Goal: Task Accomplishment & Management: Manage account settings

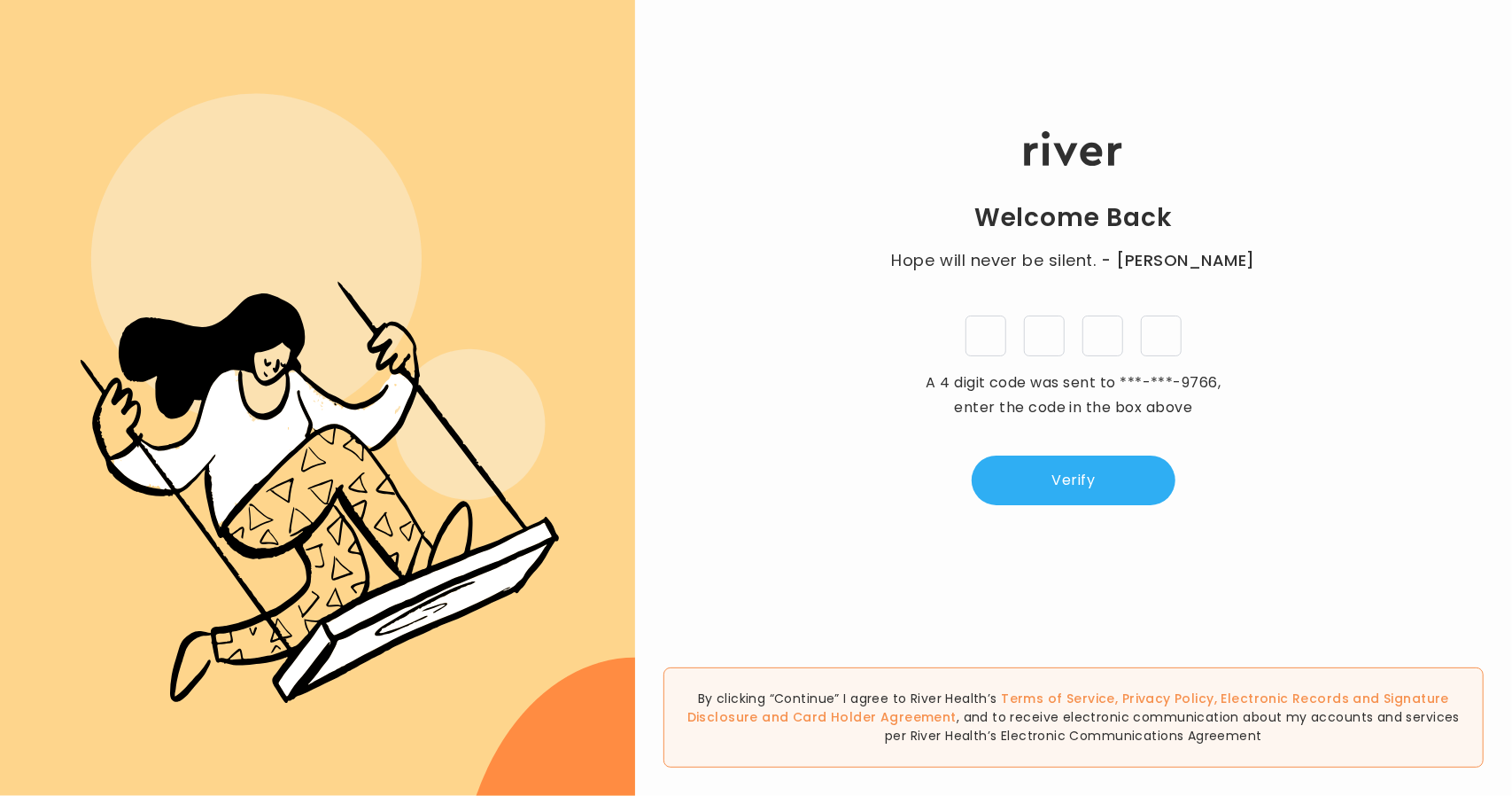
click at [988, 333] on input "tel" at bounding box center [985, 335] width 41 height 41
type input "*"
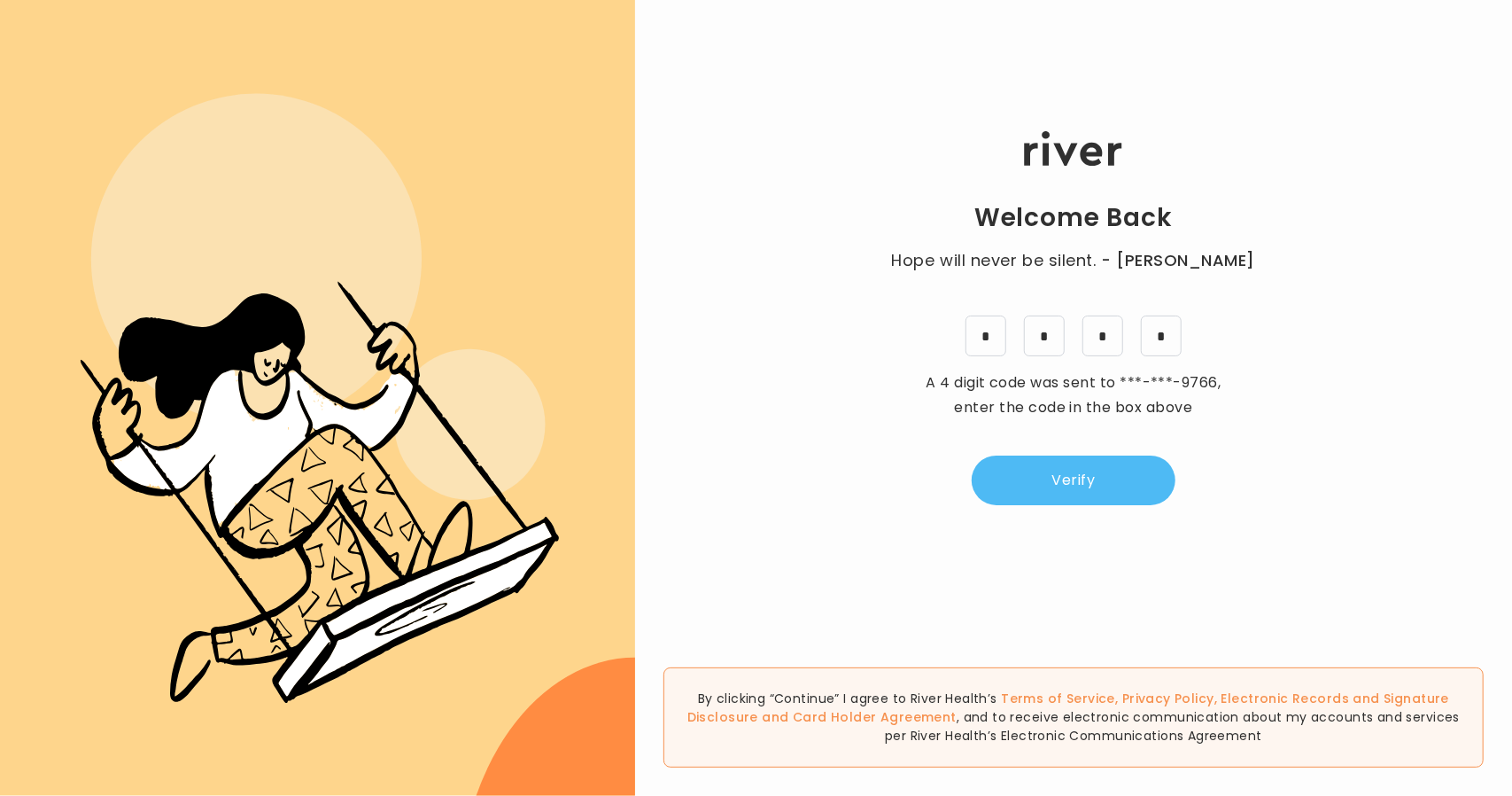
click at [1061, 481] on button "Verify" at bounding box center [1073, 481] width 203 height 50
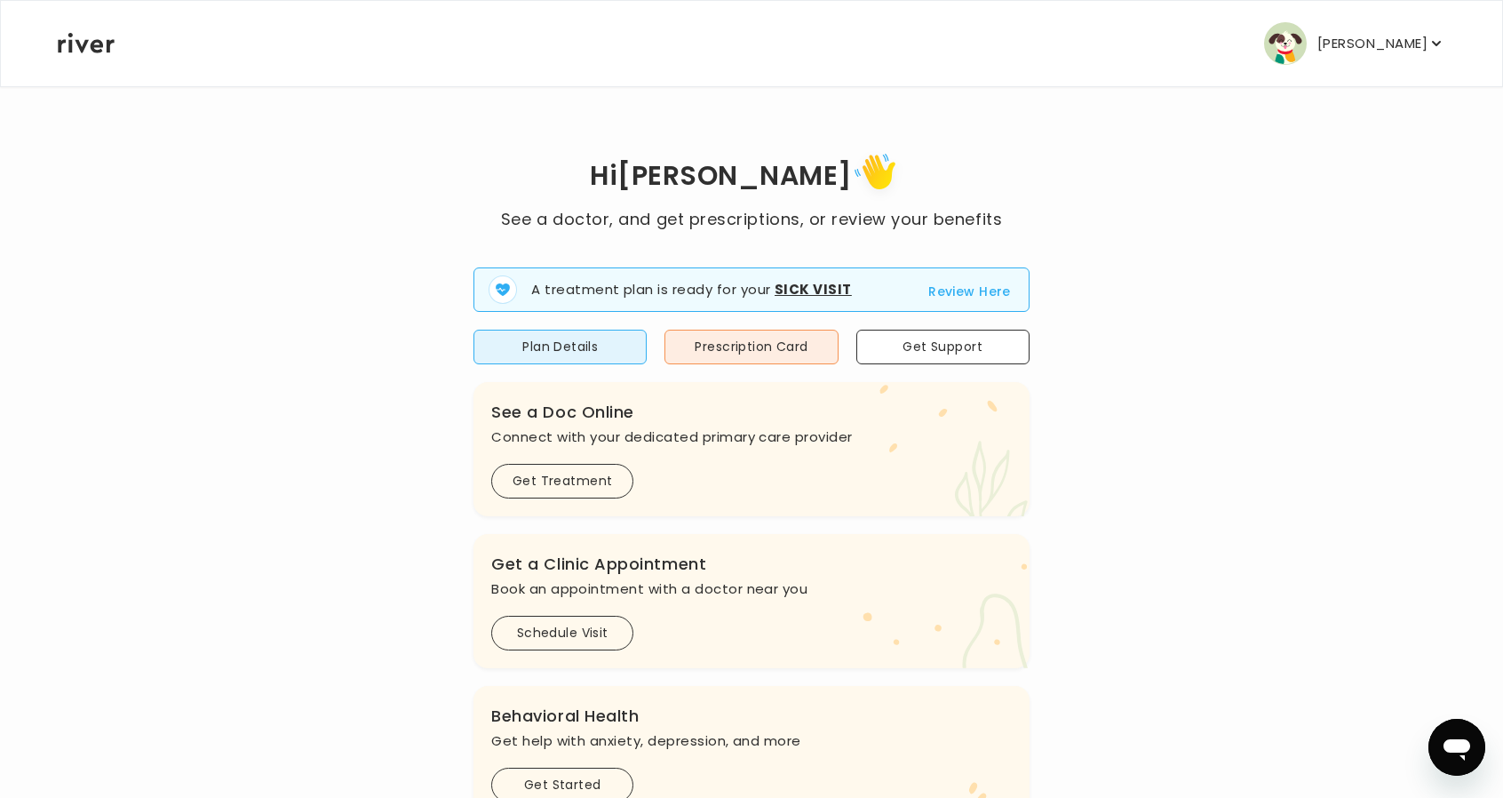
click at [1410, 35] on p "[PERSON_NAME]" at bounding box center [1372, 43] width 110 height 25
click at [1328, 44] on p "[PERSON_NAME]" at bounding box center [1372, 43] width 110 height 25
click at [1423, 42] on p "[PERSON_NAME]" at bounding box center [1372, 43] width 110 height 25
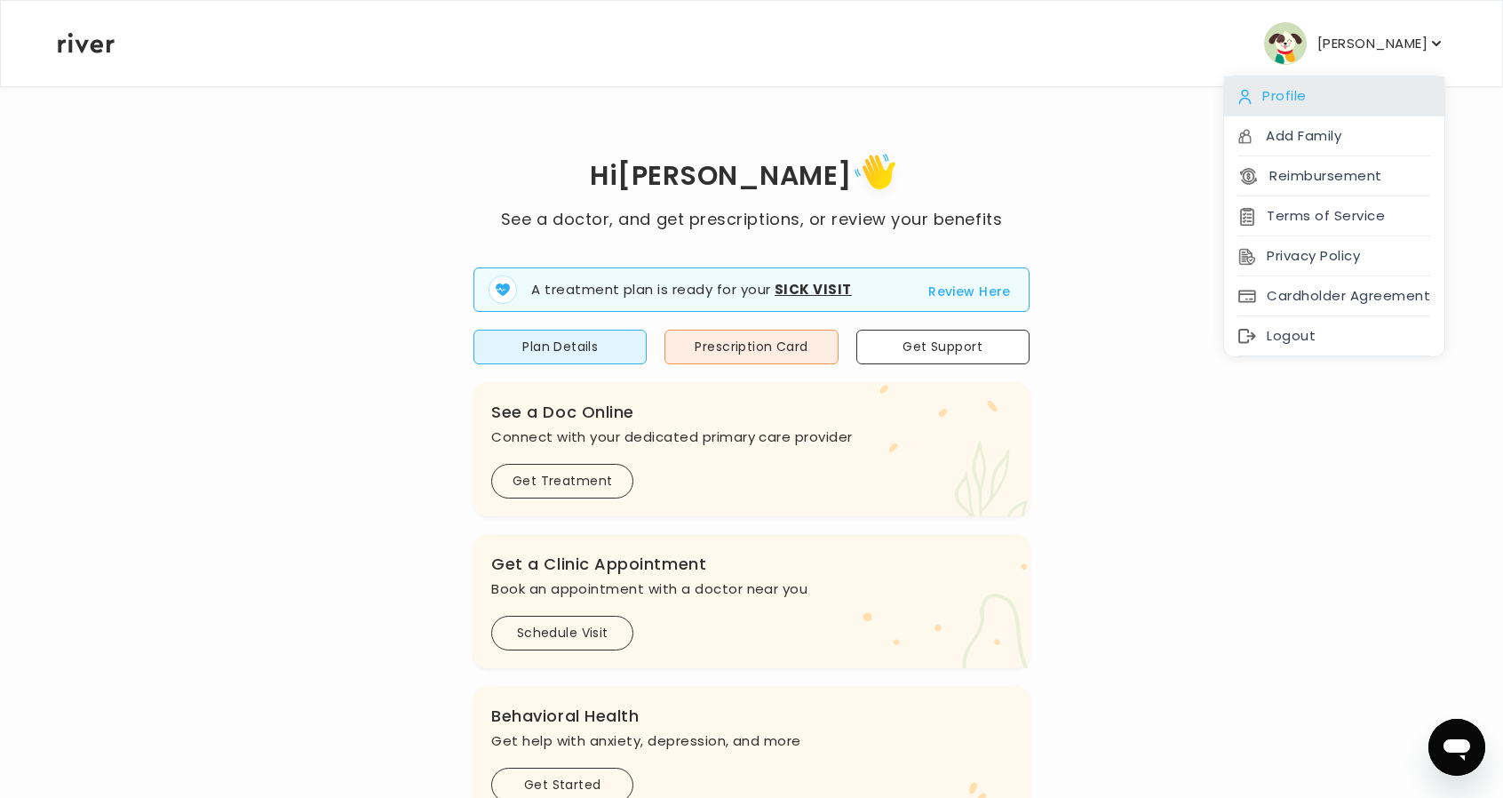
click at [1344, 107] on div "Profile" at bounding box center [1334, 96] width 220 height 40
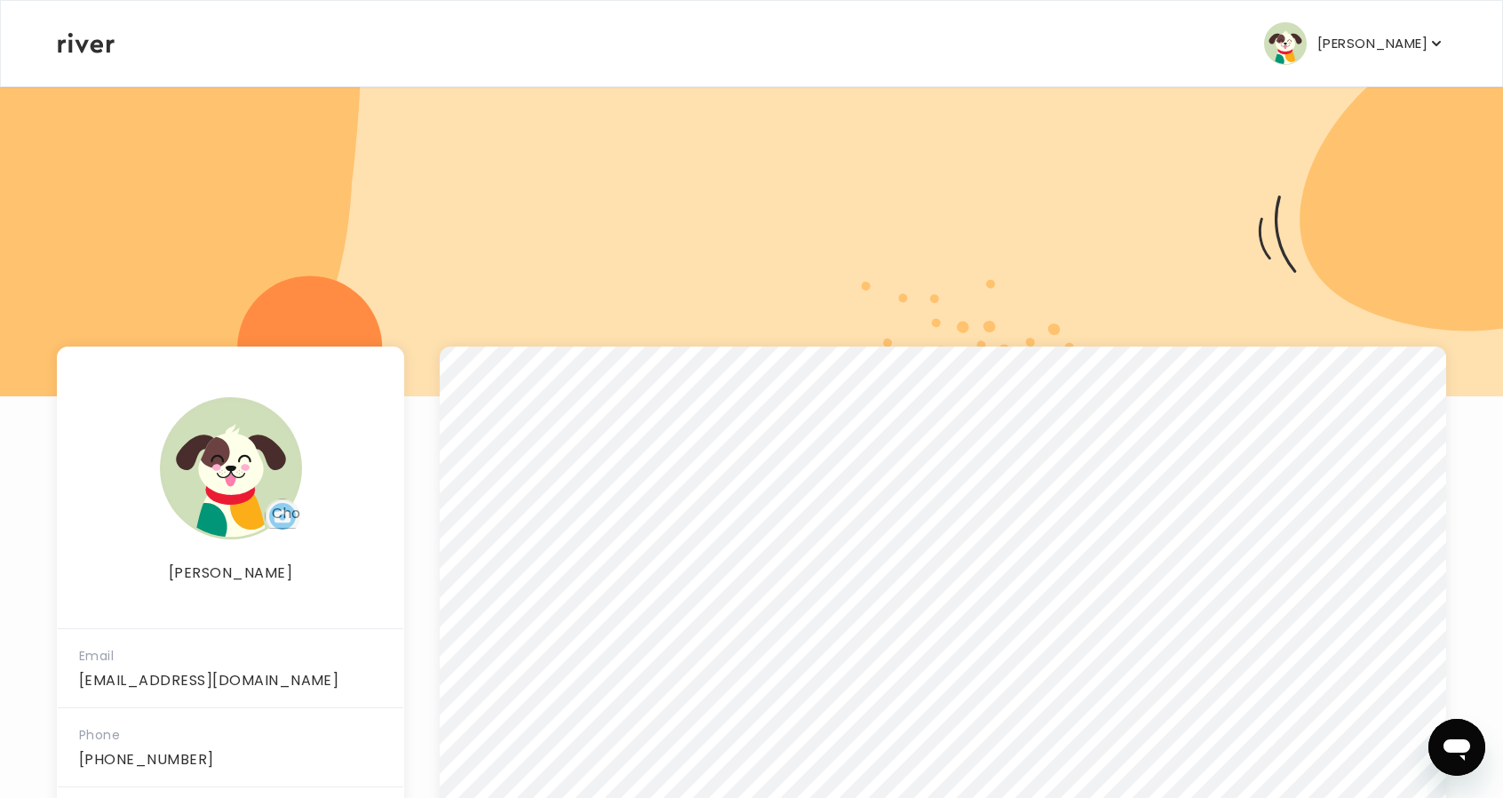
click at [1339, 26] on button "[PERSON_NAME]" at bounding box center [1354, 43] width 181 height 43
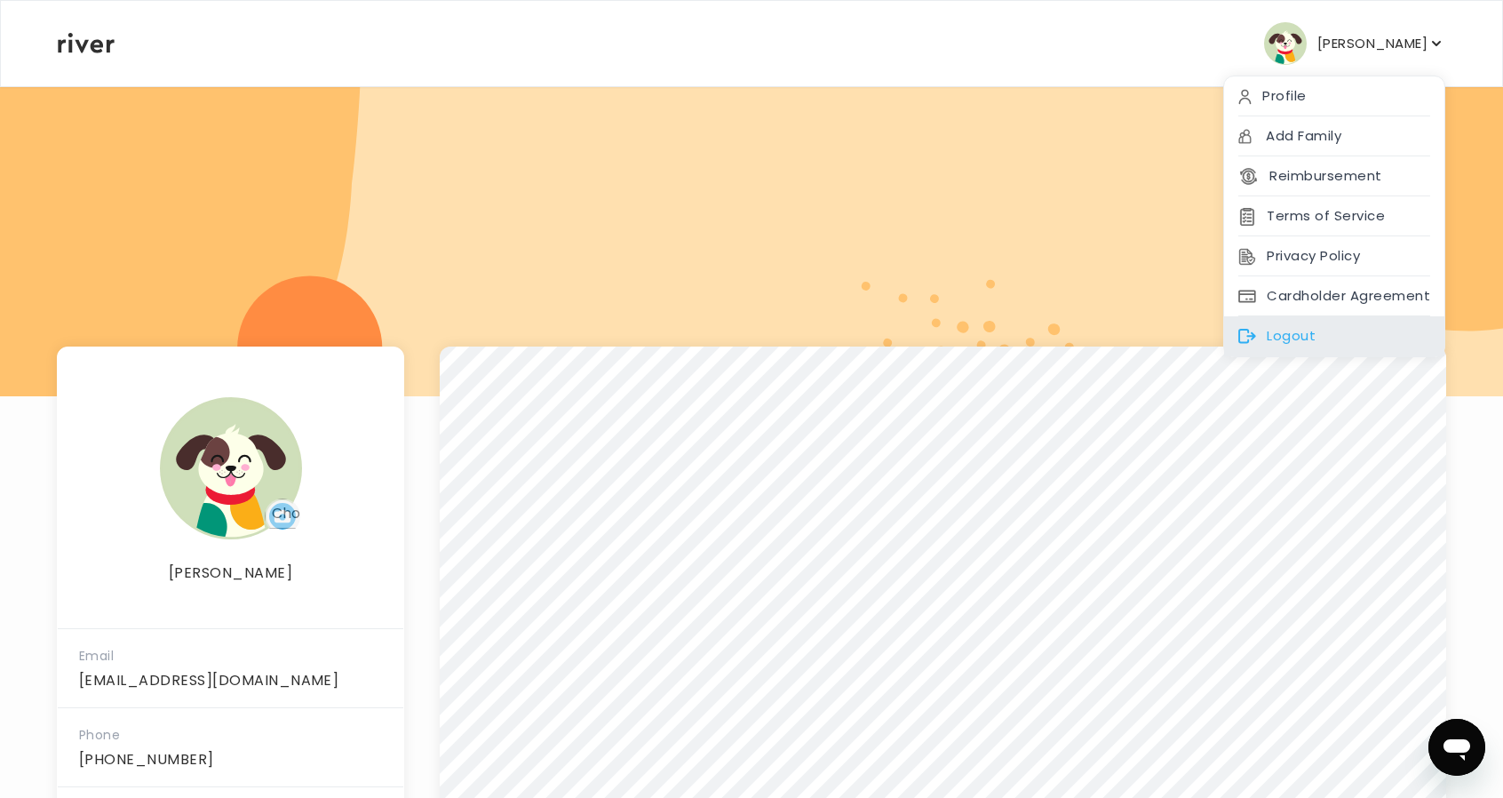
click at [1325, 331] on div "Logout" at bounding box center [1334, 336] width 220 height 40
